Goal: Information Seeking & Learning: Learn about a topic

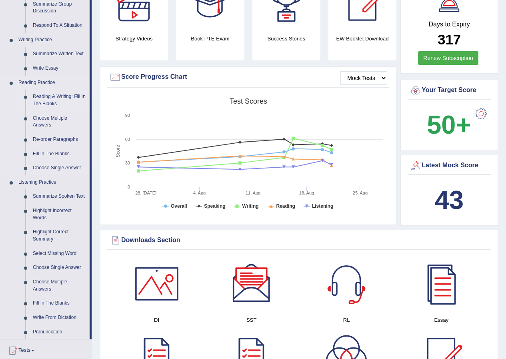
scroll to position [103, 0]
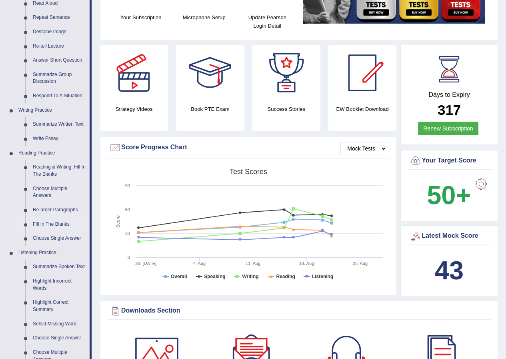
click at [64, 221] on link "Fill In The Blanks" at bounding box center [59, 224] width 60 height 14
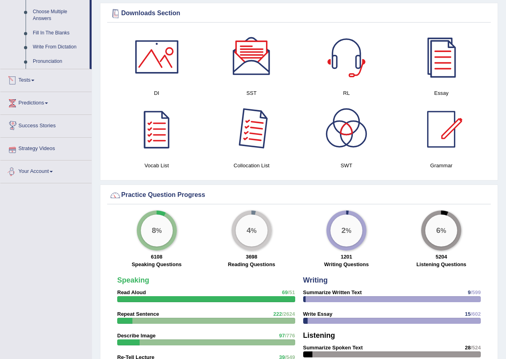
scroll to position [370, 0]
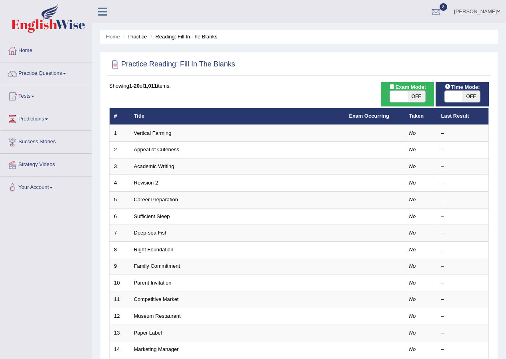
click at [416, 96] on span "OFF" at bounding box center [416, 96] width 18 height 11
checkbox input "true"
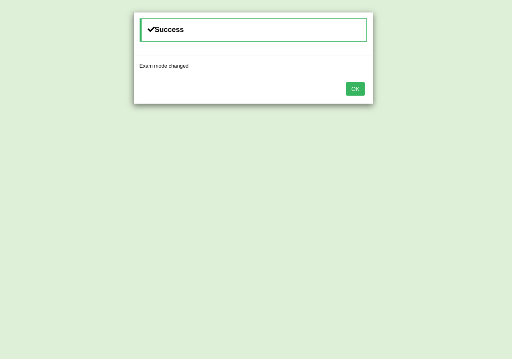
click at [352, 88] on button "OK" at bounding box center [355, 89] width 18 height 14
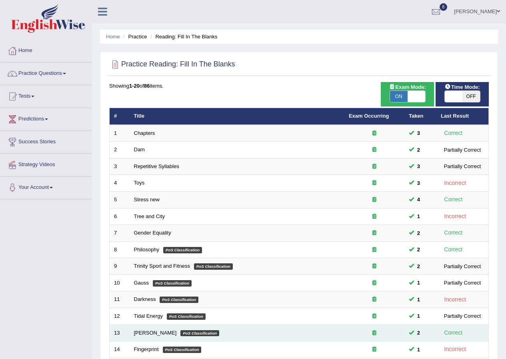
scroll to position [171, 0]
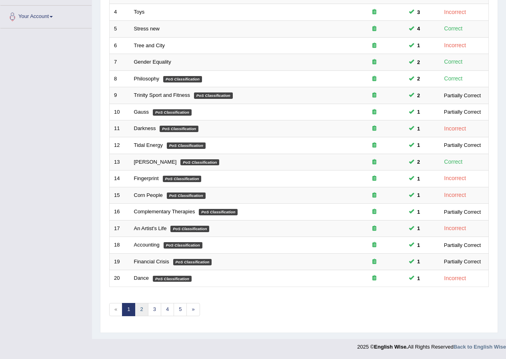
click at [141, 308] on link "2" at bounding box center [141, 309] width 13 height 13
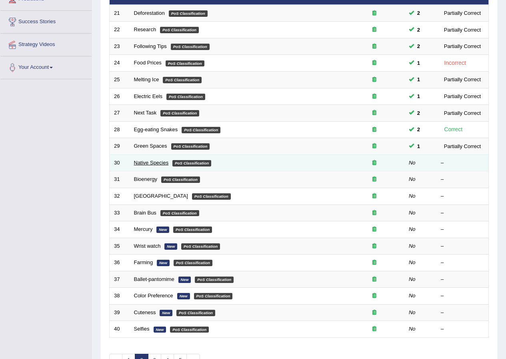
click at [146, 161] on link "Native Species" at bounding box center [151, 163] width 35 height 6
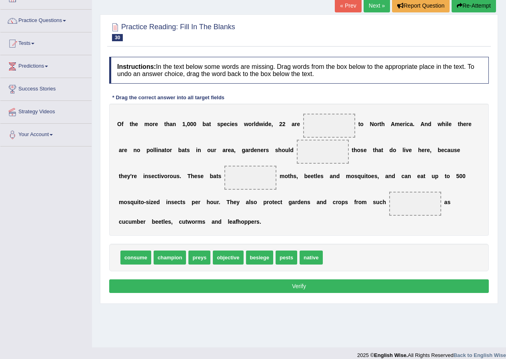
scroll to position [61, 0]
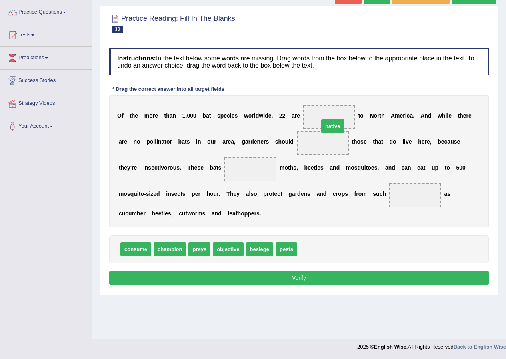
drag, startPoint x: 315, startPoint y: 248, endPoint x: 336, endPoint y: 125, distance: 124.6
drag, startPoint x: 319, startPoint y: 144, endPoint x: 332, endPoint y: 113, distance: 33.7
drag, startPoint x: 196, startPoint y: 251, endPoint x: 250, endPoint y: 174, distance: 93.6
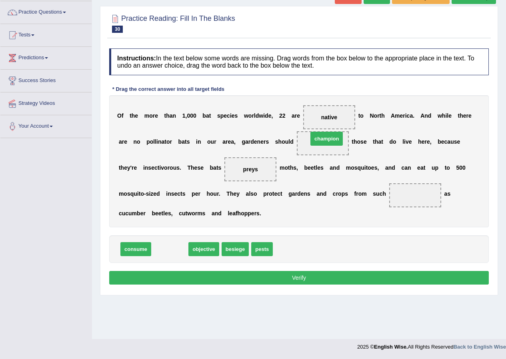
drag, startPoint x: 164, startPoint y: 247, endPoint x: 321, endPoint y: 137, distance: 191.7
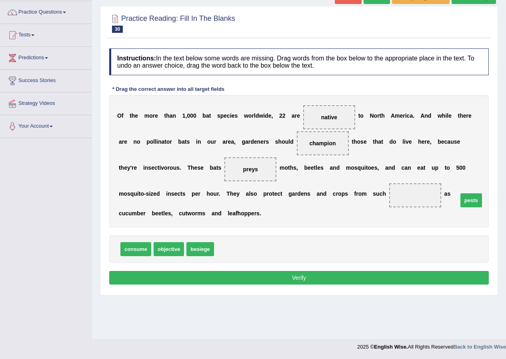
drag, startPoint x: 227, startPoint y: 251, endPoint x: 471, endPoint y: 202, distance: 248.8
click at [471, 202] on span "pests" at bounding box center [471, 200] width 22 height 14
drag, startPoint x: 223, startPoint y: 250, endPoint x: 421, endPoint y: 203, distance: 203.5
drag, startPoint x: 293, startPoint y: 277, endPoint x: 293, endPoint y: 273, distance: 4.0
click at [294, 277] on button "Verify" at bounding box center [298, 278] width 379 height 14
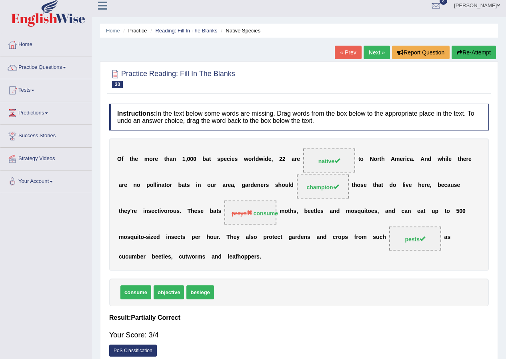
scroll to position [0, 0]
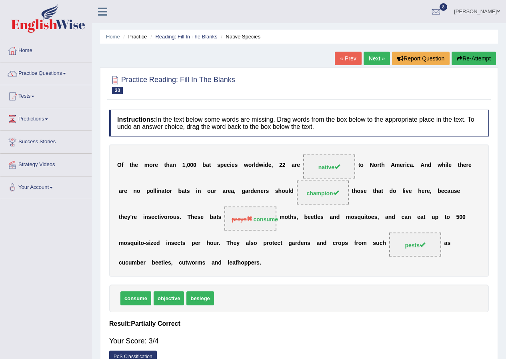
drag, startPoint x: 265, startPoint y: 218, endPoint x: 229, endPoint y: 314, distance: 102.1
click at [229, 314] on div "Instructions: In the text below some words are missing. Drag words from the box…" at bounding box center [298, 238] width 383 height 265
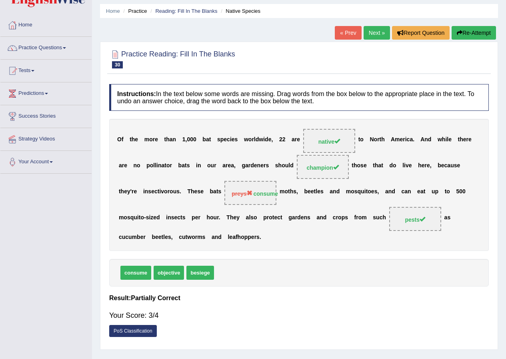
scroll to position [40, 0]
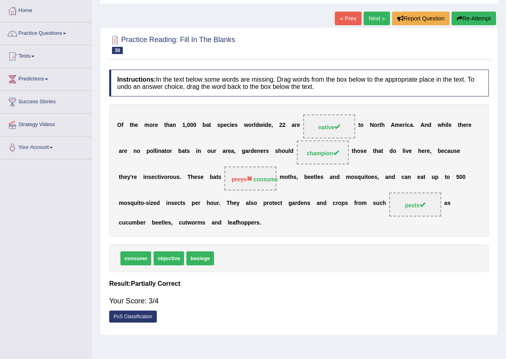
click at [376, 21] on link "Next »" at bounding box center [376, 19] width 26 height 14
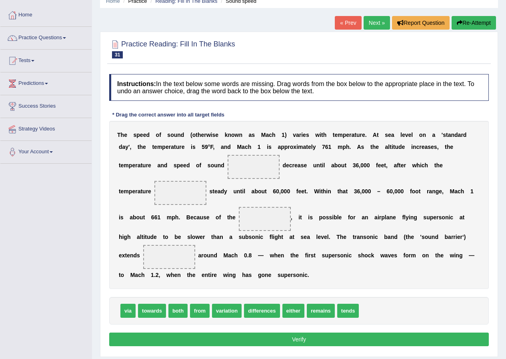
scroll to position [21, 0]
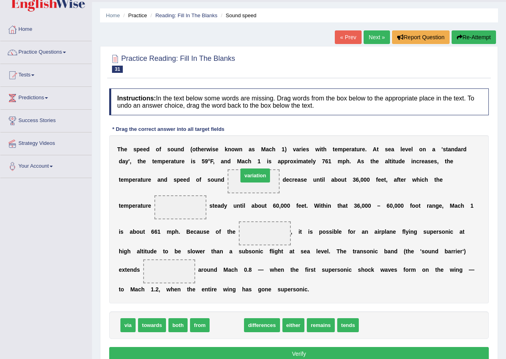
drag, startPoint x: 226, startPoint y: 325, endPoint x: 254, endPoint y: 176, distance: 152.2
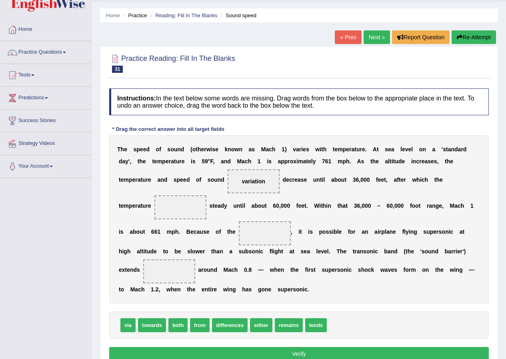
drag, startPoint x: 254, startPoint y: 176, endPoint x: 362, endPoint y: 311, distance: 173.3
click at [362, 311] on div "Instructions: In the text below some words are missing. Drag words from the box…" at bounding box center [298, 225] width 383 height 282
drag, startPoint x: 256, startPoint y: 180, endPoint x: 387, endPoint y: 335, distance: 203.4
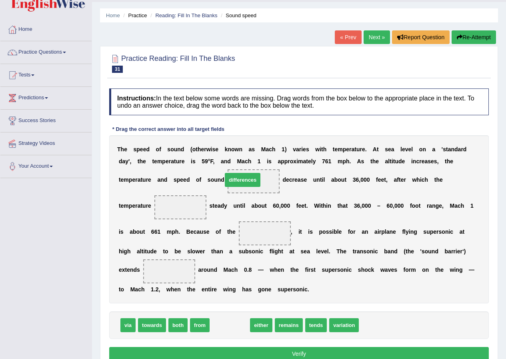
drag, startPoint x: 232, startPoint y: 327, endPoint x: 245, endPoint y: 182, distance: 145.7
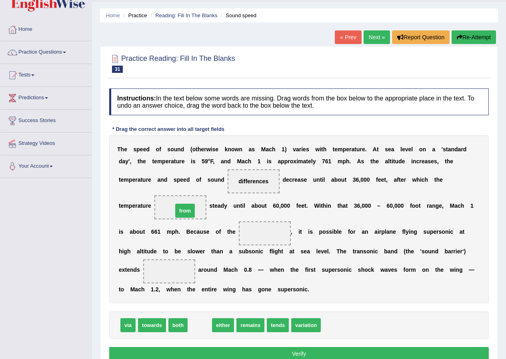
drag, startPoint x: 198, startPoint y: 327, endPoint x: 184, endPoint y: 212, distance: 115.3
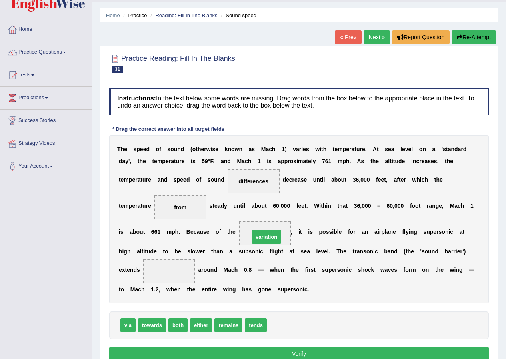
drag, startPoint x: 287, startPoint y: 324, endPoint x: 272, endPoint y: 232, distance: 93.2
drag, startPoint x: 125, startPoint y: 324, endPoint x: 165, endPoint y: 271, distance: 66.2
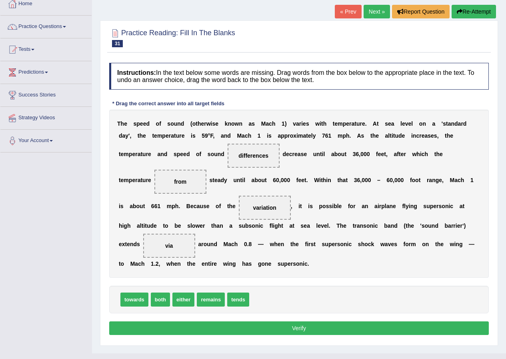
scroll to position [61, 0]
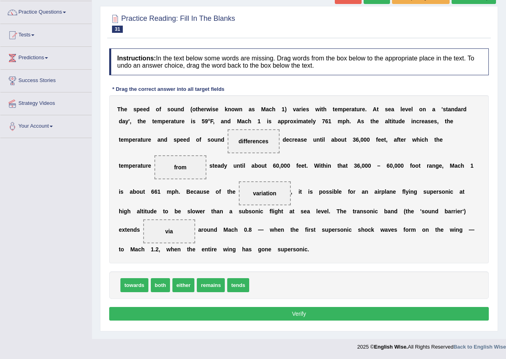
click at [274, 310] on button "Verify" at bounding box center [298, 314] width 379 height 14
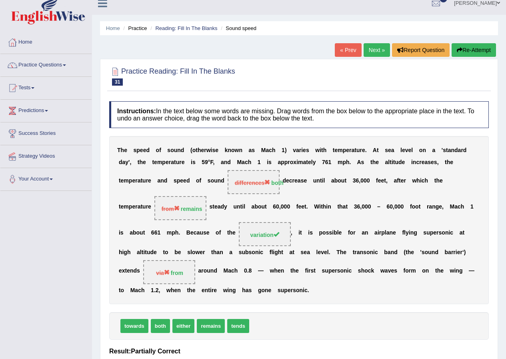
scroll to position [0, 0]
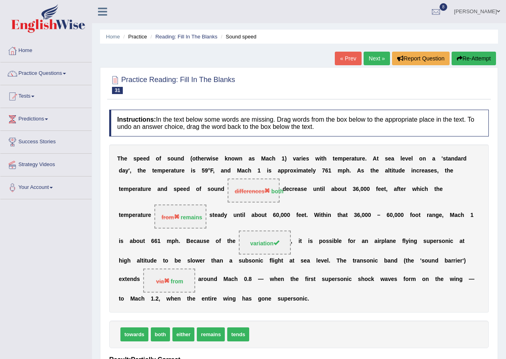
click at [379, 58] on link "Next »" at bounding box center [376, 59] width 26 height 14
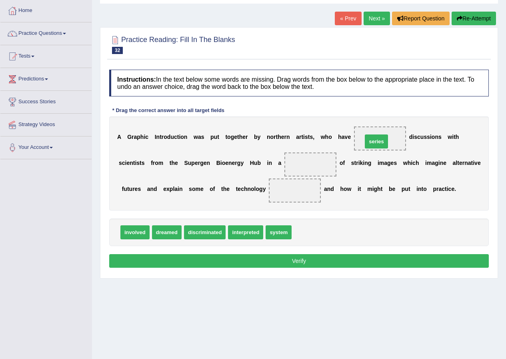
drag, startPoint x: 308, startPoint y: 233, endPoint x: 379, endPoint y: 142, distance: 115.4
drag, startPoint x: 280, startPoint y: 233, endPoint x: 311, endPoint y: 162, distance: 77.4
drag, startPoint x: 310, startPoint y: 154, endPoint x: 296, endPoint y: 186, distance: 34.8
click at [296, 186] on div "A G r a p h i c I n t r o d u c t i o n w a s p u t t o g e t h e r b y n o r t…" at bounding box center [298, 163] width 379 height 94
drag, startPoint x: 307, startPoint y: 165, endPoint x: 293, endPoint y: 199, distance: 37.3
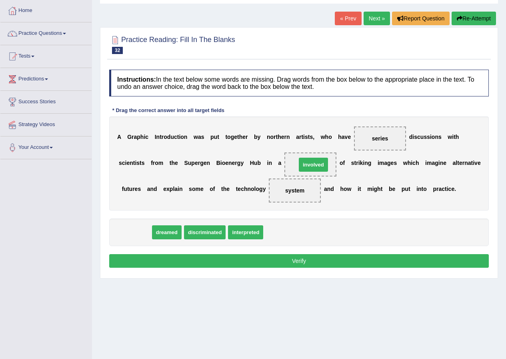
drag, startPoint x: 137, startPoint y: 235, endPoint x: 316, endPoint y: 168, distance: 190.7
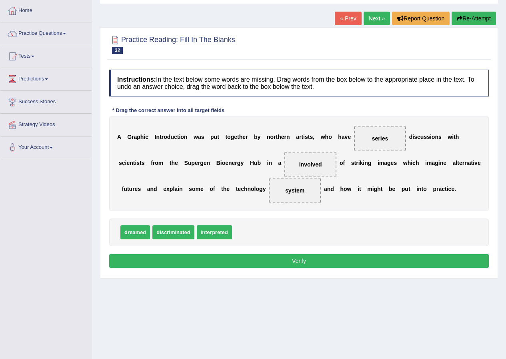
click at [276, 260] on button "Verify" at bounding box center [298, 261] width 379 height 14
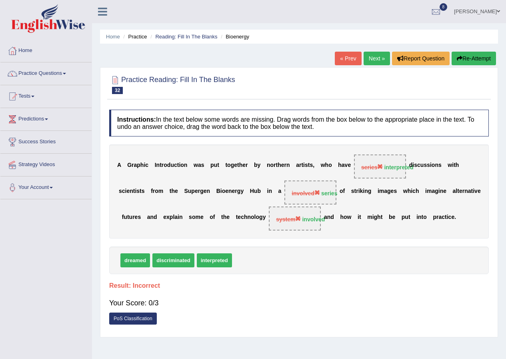
click at [472, 58] on button "Re-Attempt" at bounding box center [473, 59] width 44 height 14
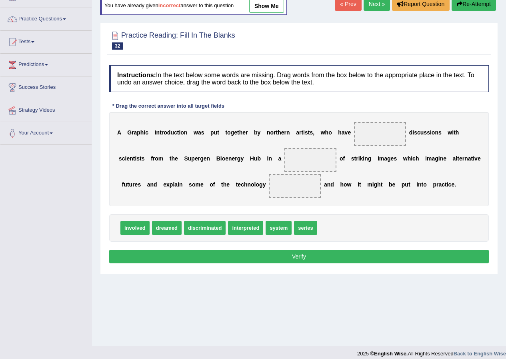
scroll to position [61, 0]
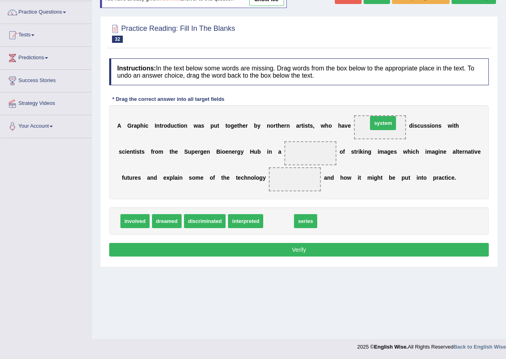
drag, startPoint x: 279, startPoint y: 220, endPoint x: 383, endPoint y: 122, distance: 143.1
drag, startPoint x: 276, startPoint y: 216, endPoint x: 310, endPoint y: 153, distance: 71.7
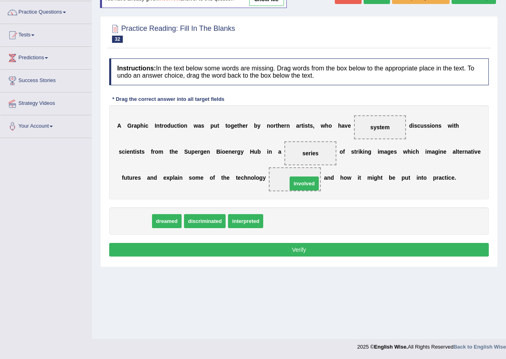
drag, startPoint x: 124, startPoint y: 221, endPoint x: 293, endPoint y: 182, distance: 173.2
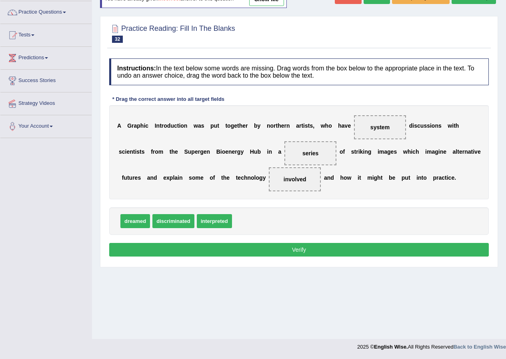
click at [295, 247] on button "Verify" at bounding box center [298, 250] width 379 height 14
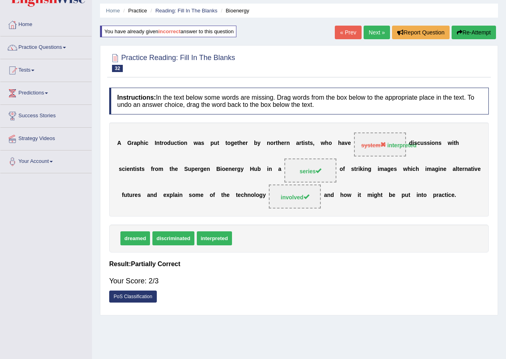
scroll to position [0, 0]
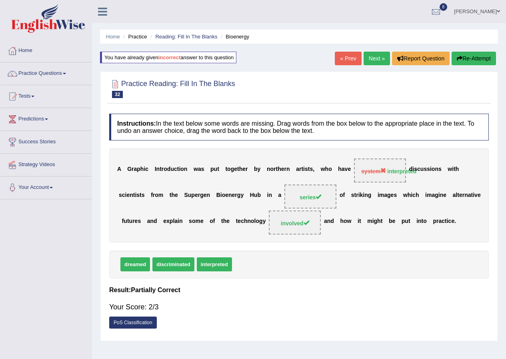
click at [371, 54] on link "Next »" at bounding box center [376, 59] width 26 height 14
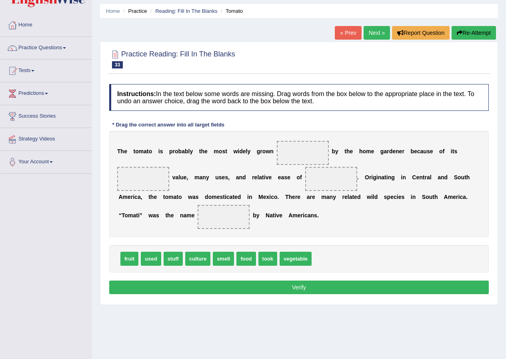
scroll to position [40, 0]
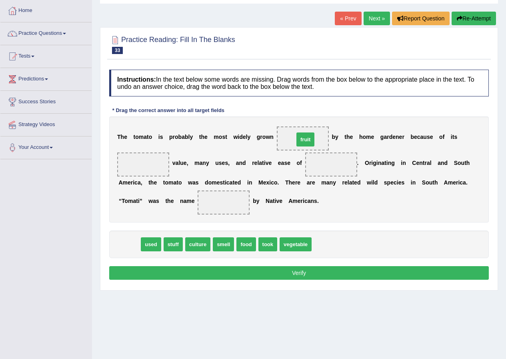
drag, startPoint x: 125, startPoint y: 244, endPoint x: 301, endPoint y: 139, distance: 204.8
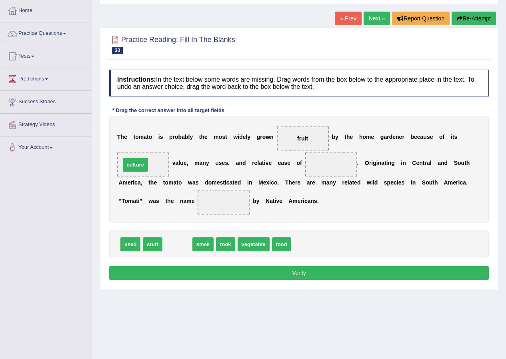
drag, startPoint x: 178, startPoint y: 246, endPoint x: 137, endPoint y: 164, distance: 91.4
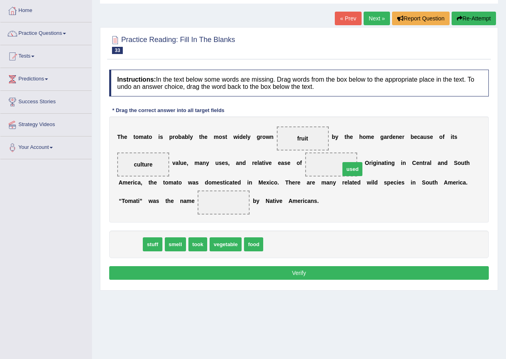
drag, startPoint x: 130, startPoint y: 241, endPoint x: 350, endPoint y: 166, distance: 233.3
drag, startPoint x: 330, startPoint y: 164, endPoint x: 254, endPoint y: 248, distance: 113.2
drag, startPoint x: 145, startPoint y: 159, endPoint x: 107, endPoint y: 173, distance: 40.3
click at [250, 174] on div "T h e t o m a t o i s p r o b a b l y t h e m o s t w i d e l y g r o w n fruit…" at bounding box center [298, 169] width 379 height 106
drag, startPoint x: 138, startPoint y: 165, endPoint x: 331, endPoint y: 169, distance: 194.0
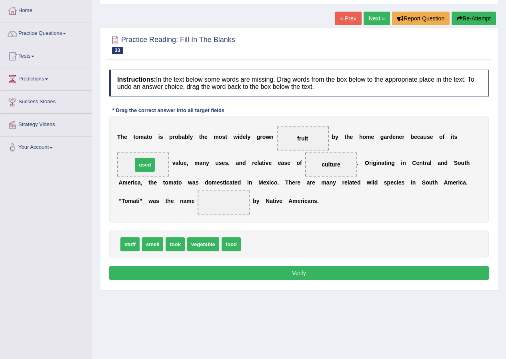
drag, startPoint x: 259, startPoint y: 248, endPoint x: 150, endPoint y: 168, distance: 134.4
drag, startPoint x: 233, startPoint y: 245, endPoint x: 231, endPoint y: 204, distance: 41.2
drag, startPoint x: 220, startPoint y: 199, endPoint x: 238, endPoint y: 249, distance: 53.0
drag, startPoint x: 211, startPoint y: 243, endPoint x: 223, endPoint y: 201, distance: 43.2
click at [285, 272] on button "Verify" at bounding box center [298, 273] width 379 height 14
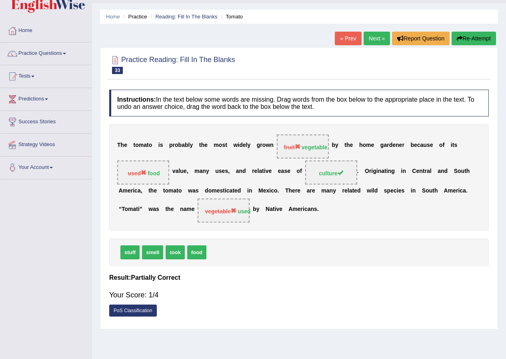
scroll to position [0, 0]
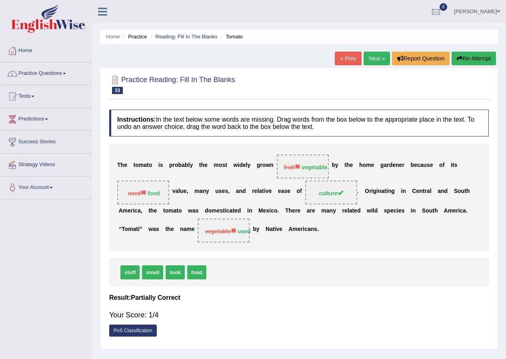
click at [371, 59] on link "Next »" at bounding box center [376, 59] width 26 height 14
